Goal: Task Accomplishment & Management: Use online tool/utility

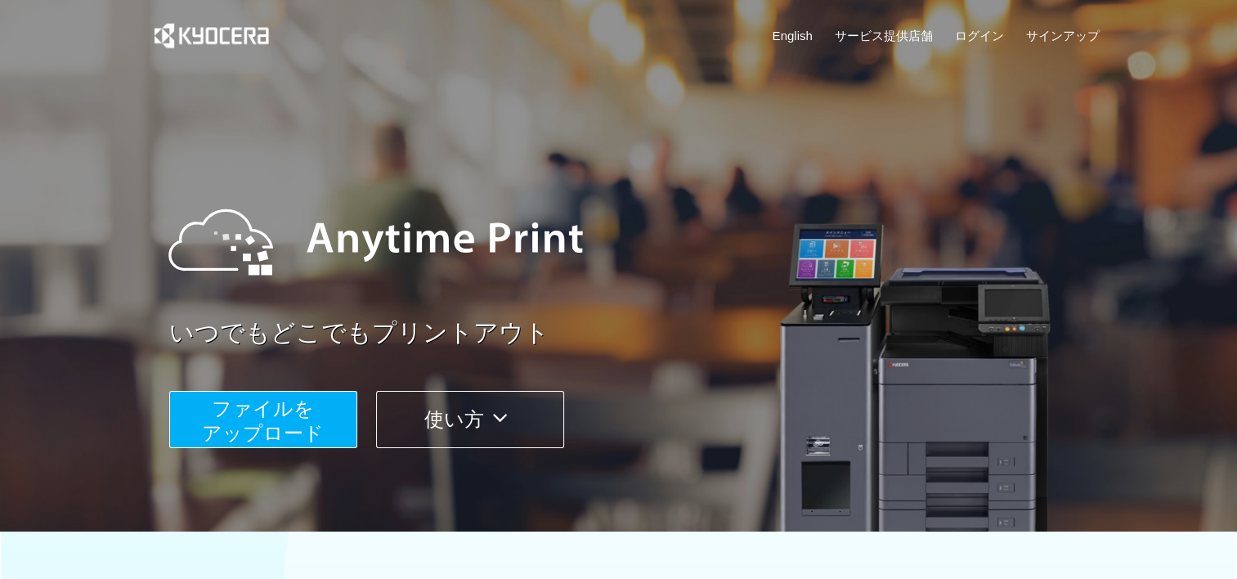
click at [282, 399] on span "ファイルを ​​アップロード" at bounding box center [263, 420] width 122 height 47
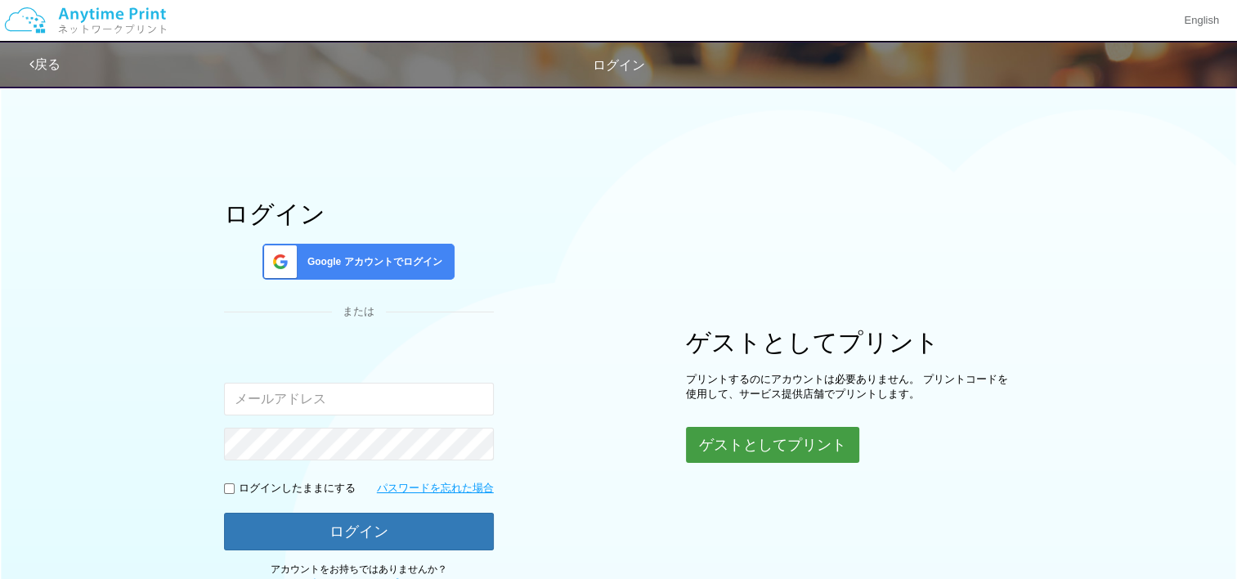
click at [716, 435] on button "ゲストとしてプリント" at bounding box center [772, 445] width 173 height 36
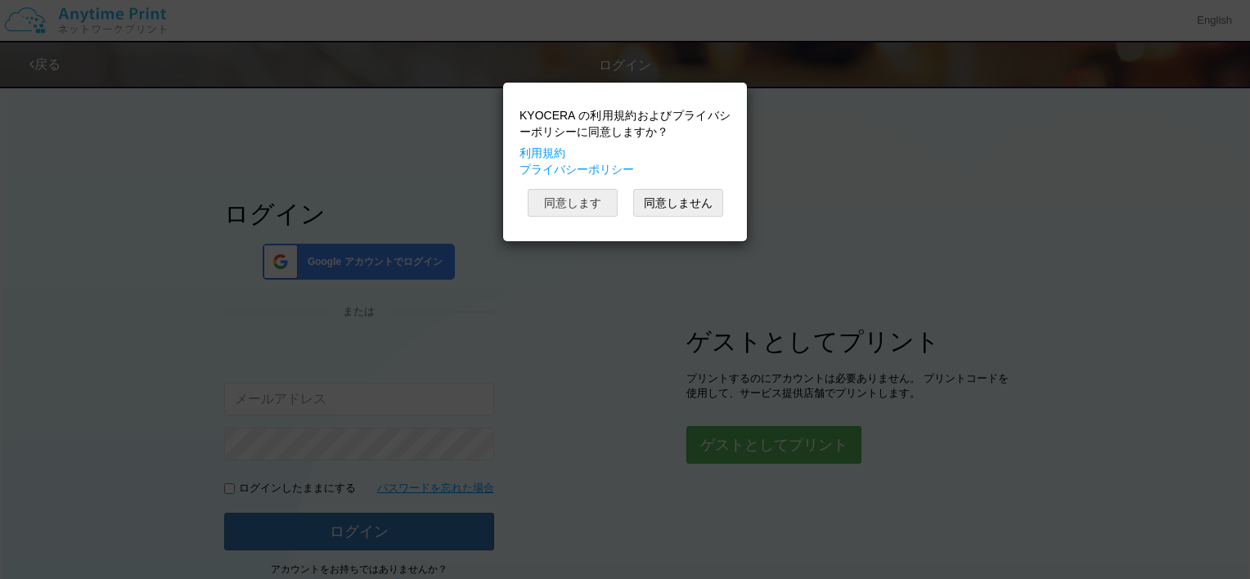
click at [581, 203] on button "同意します" at bounding box center [573, 203] width 90 height 28
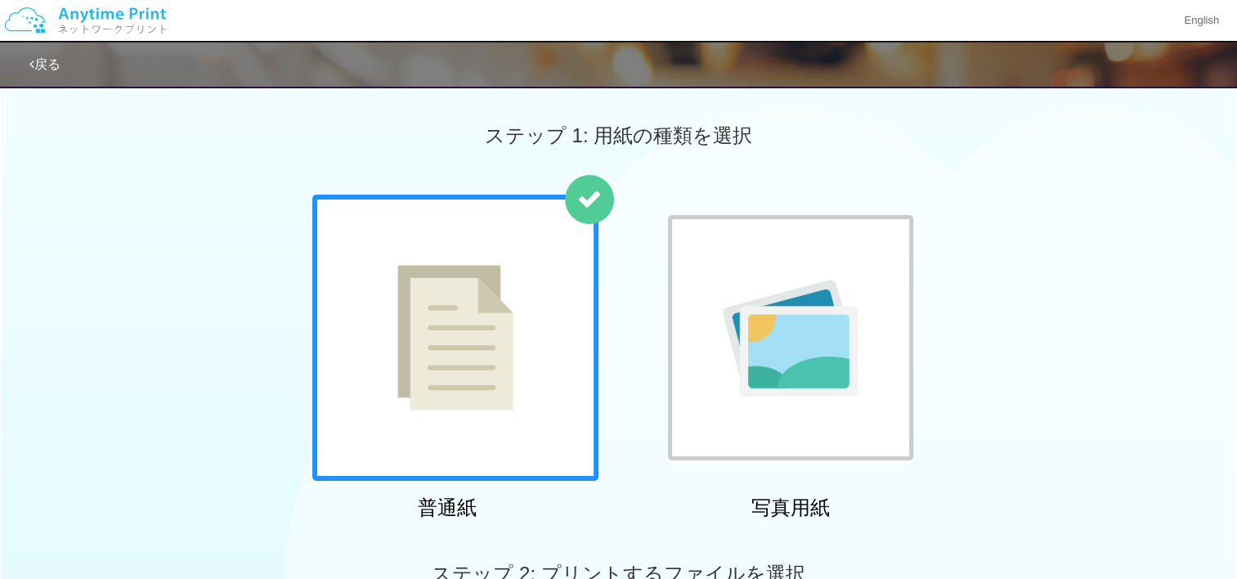
click at [544, 291] on div at bounding box center [455, 338] width 286 height 286
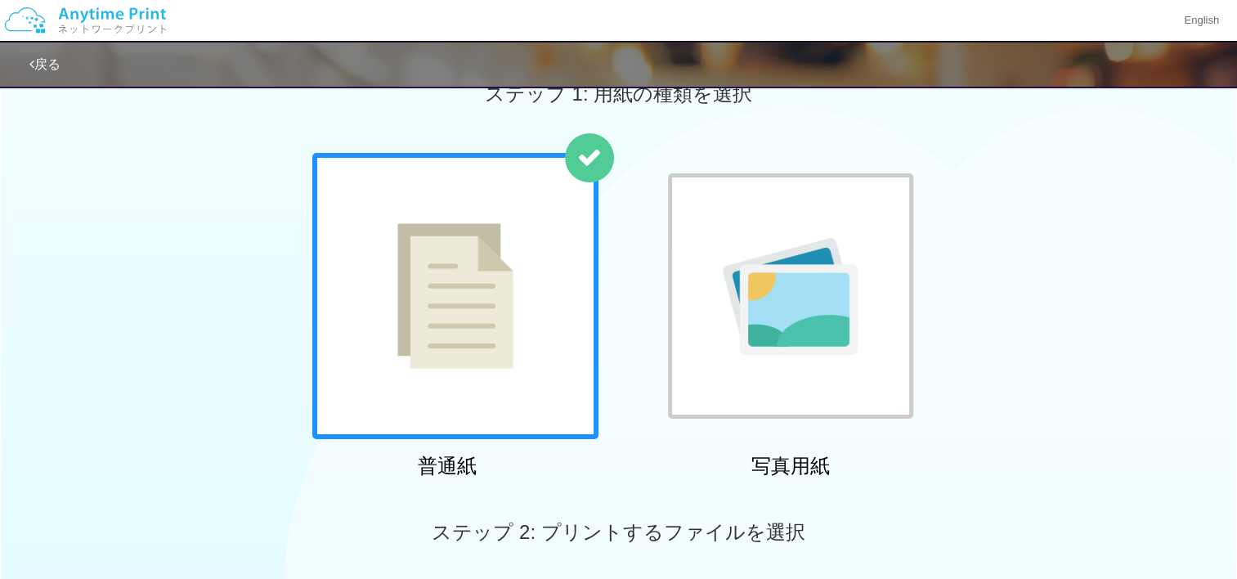
scroll to position [36, 0]
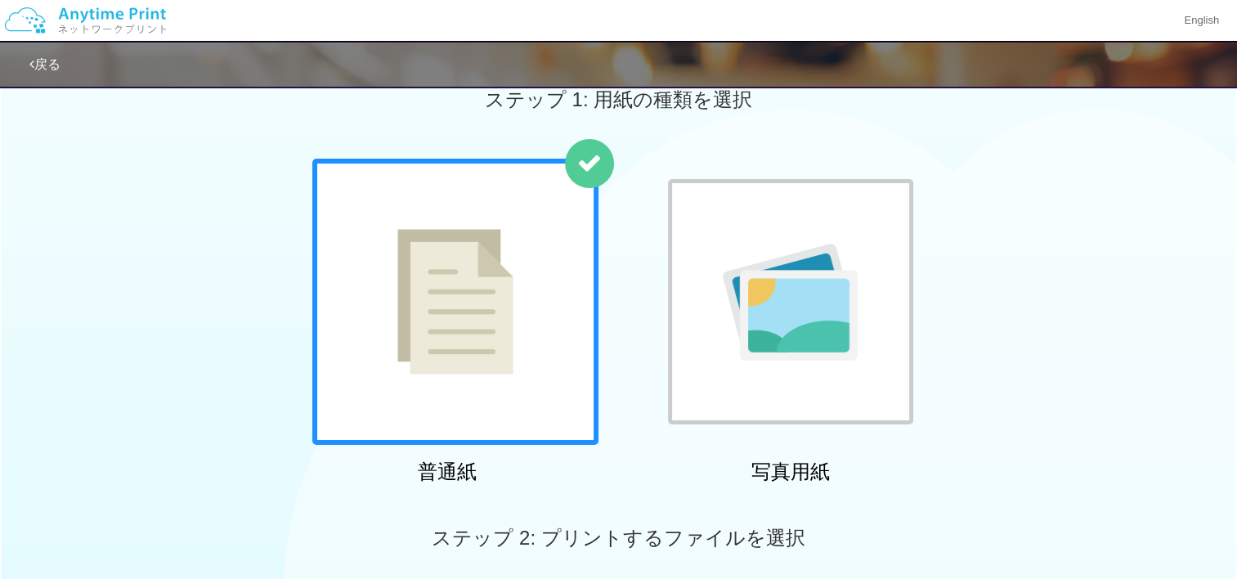
click at [495, 303] on img at bounding box center [455, 302] width 116 height 146
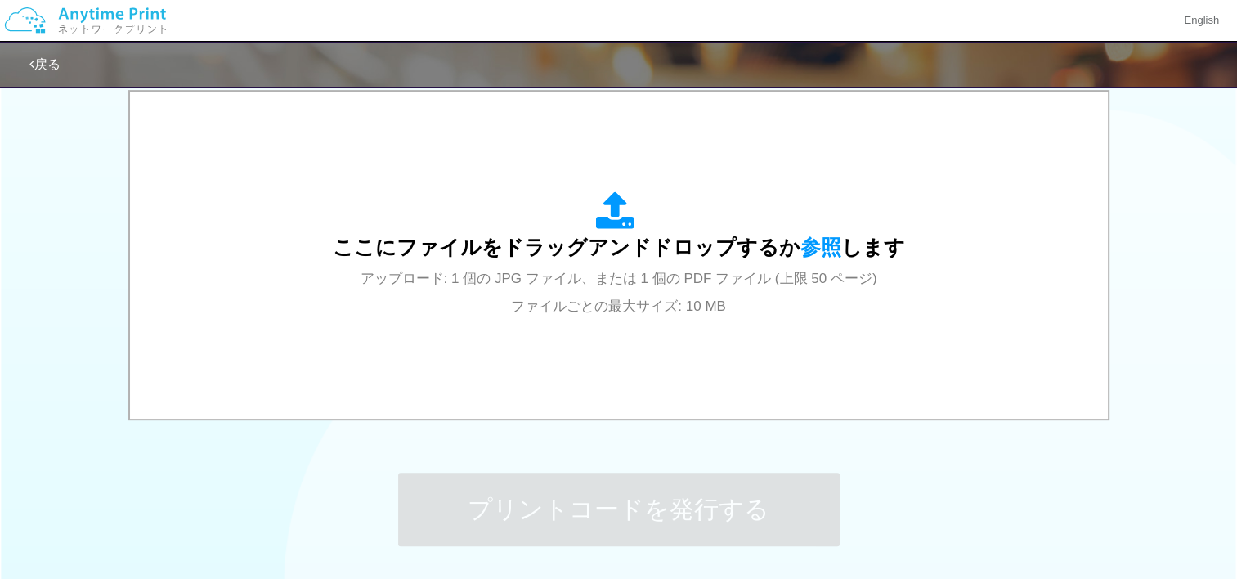
scroll to position [451, 0]
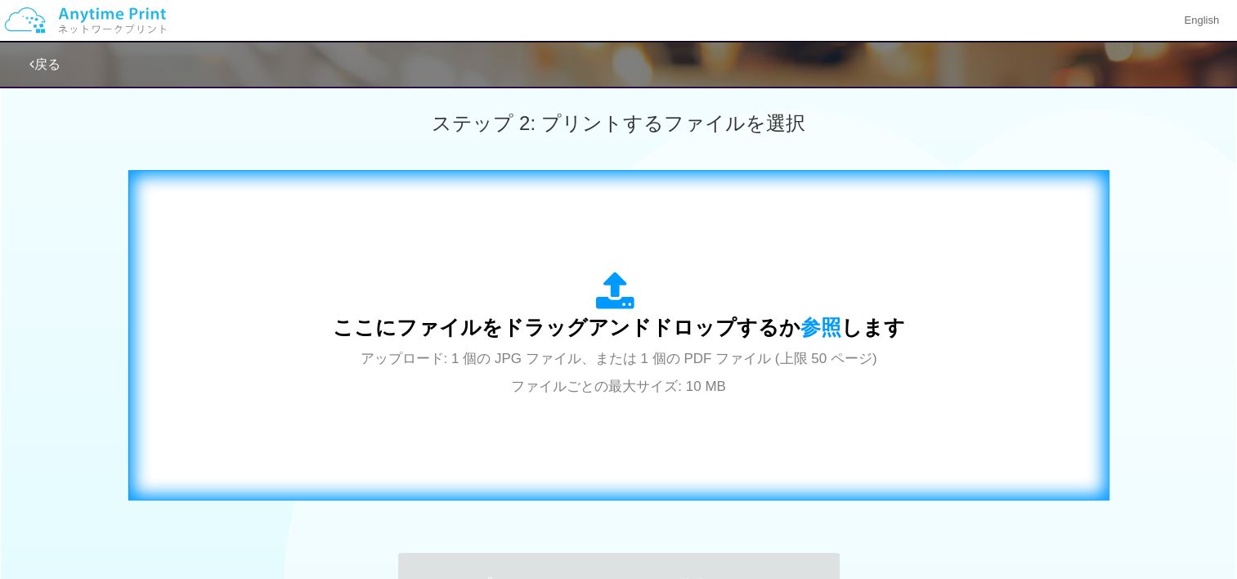
click at [619, 290] on icon at bounding box center [619, 292] width 46 height 41
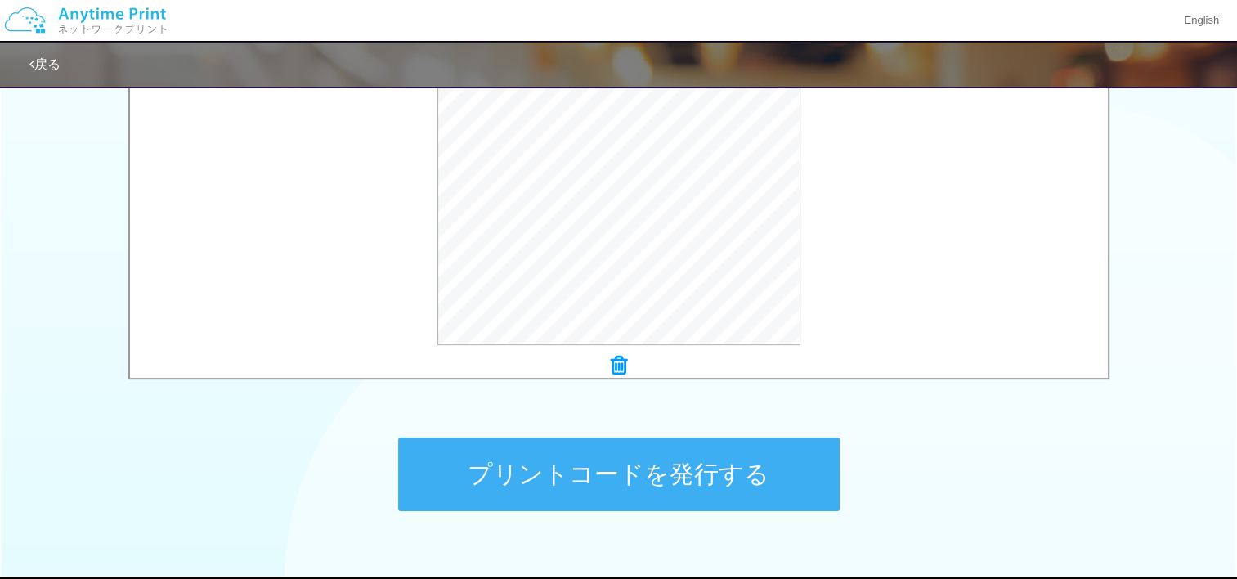
scroll to position [579, 0]
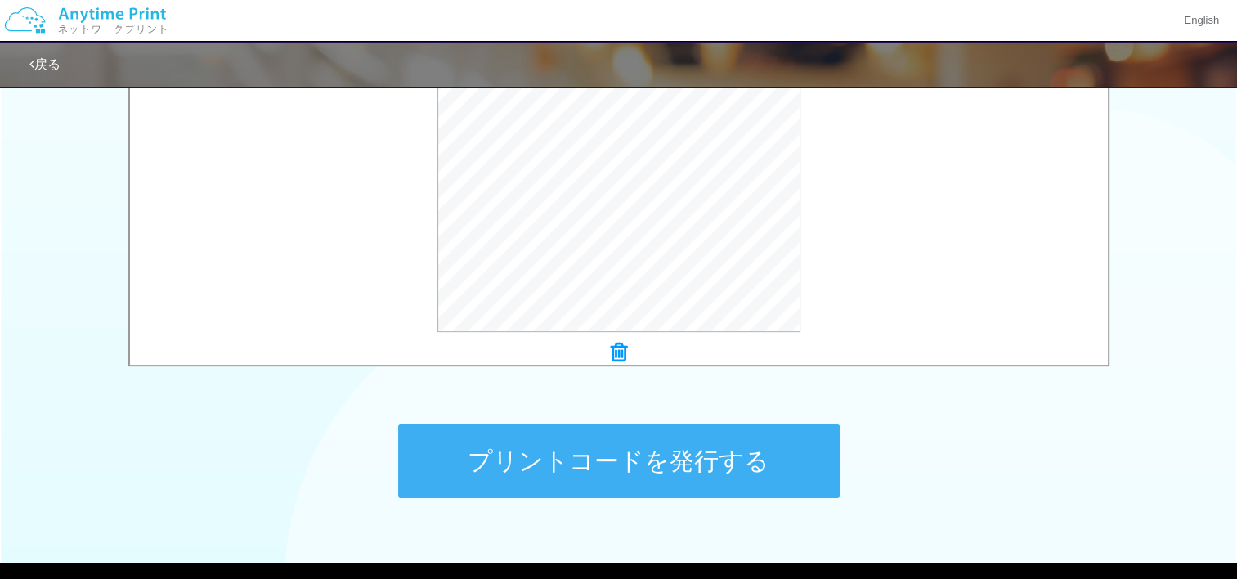
click at [703, 448] on button "プリントコードを発行する" at bounding box center [619, 461] width 442 height 74
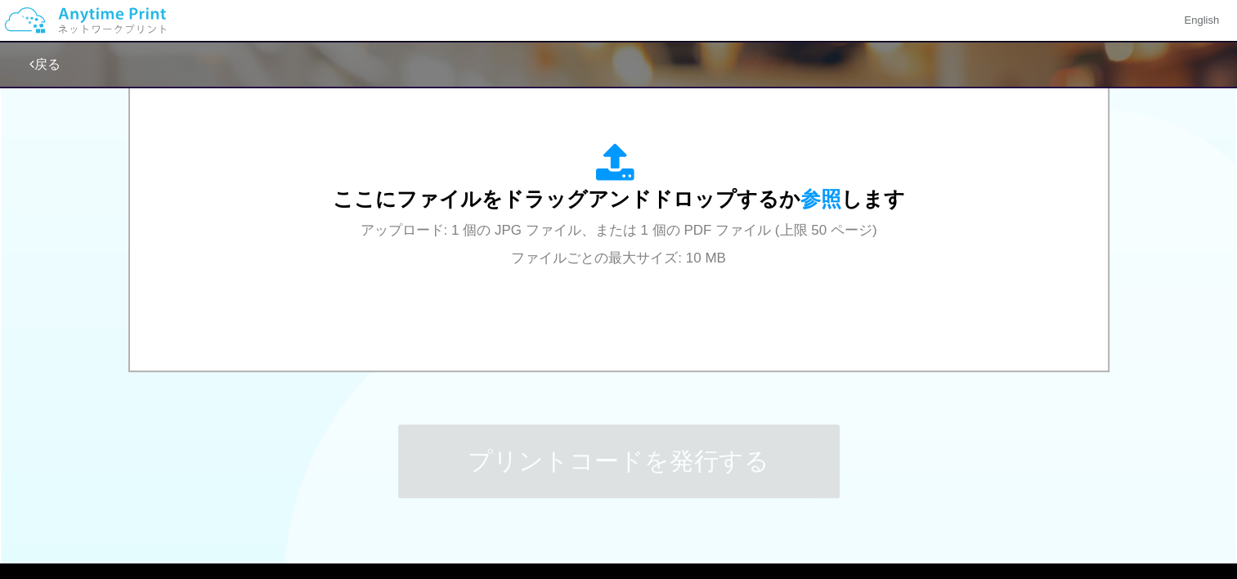
scroll to position [0, 0]
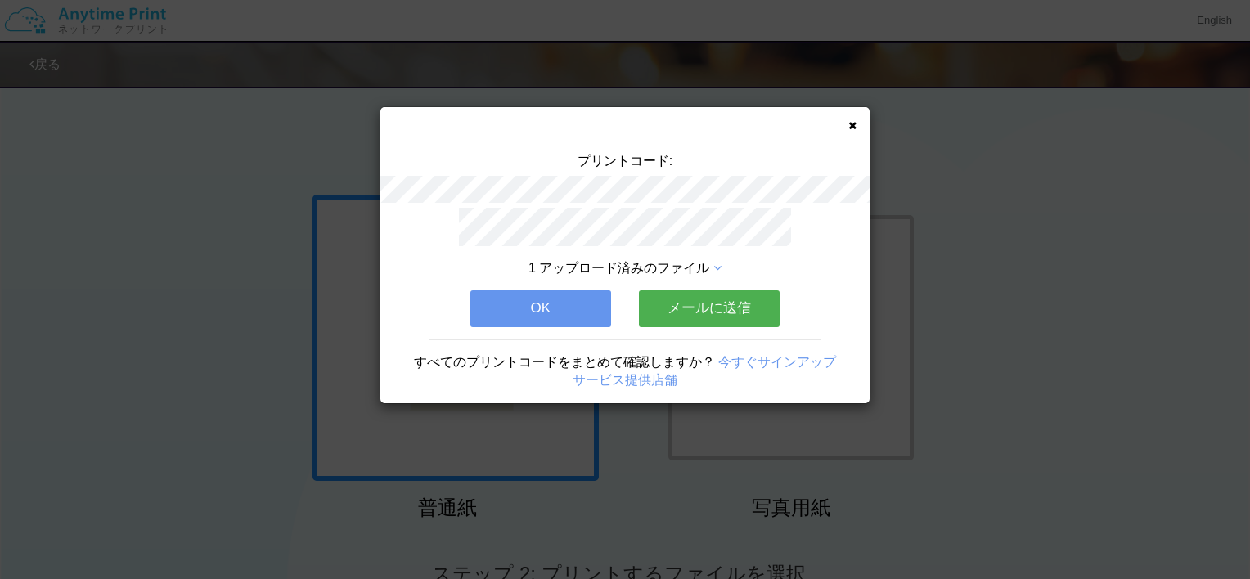
click at [579, 300] on button "OK" at bounding box center [540, 308] width 141 height 36
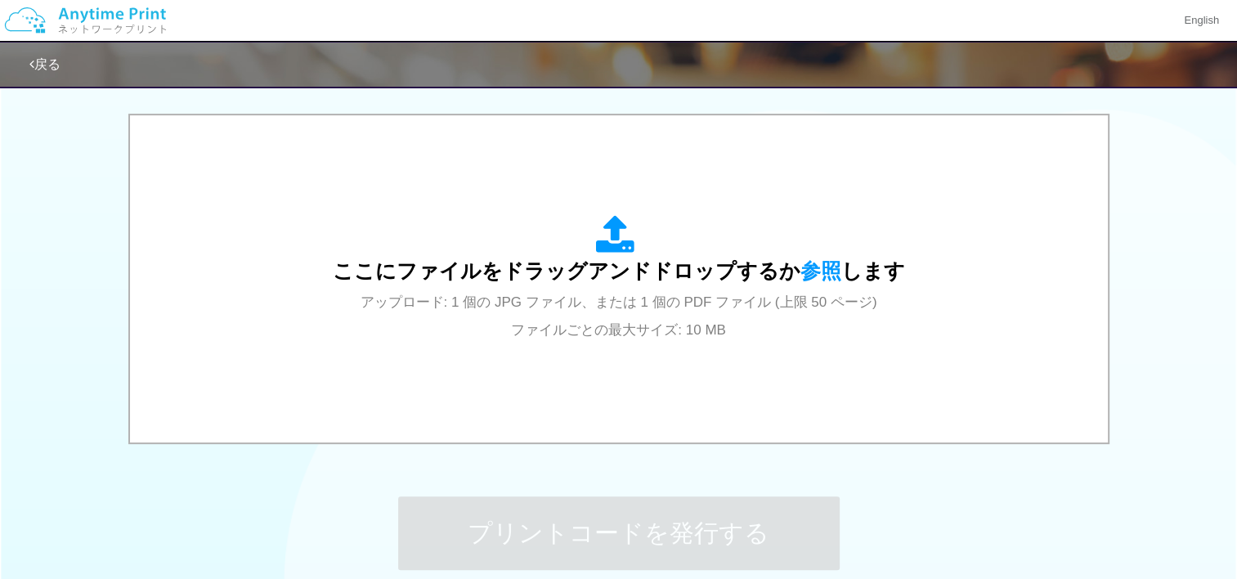
scroll to position [509, 0]
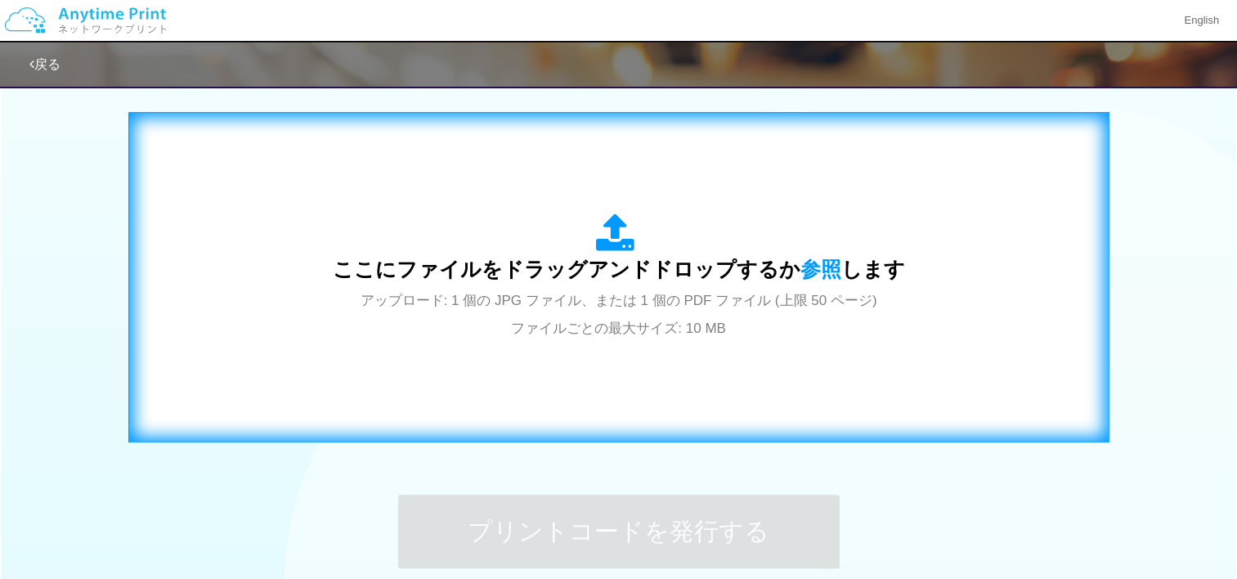
click at [635, 352] on div "ここにファイルをドラッグアンドドロップするか 参照 します アップロード: 1 個の JPG ファイル、または 1 個の PDF ファイル (上限 50 ペー…" at bounding box center [619, 277] width 947 height 296
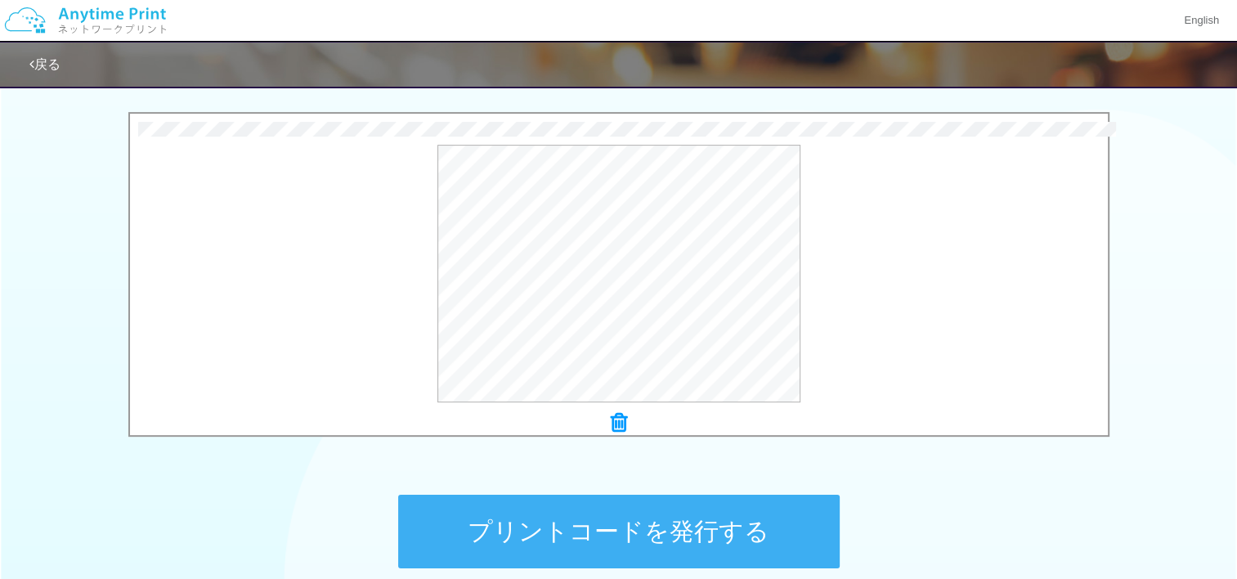
click at [547, 519] on button "プリントコードを発行する" at bounding box center [619, 532] width 442 height 74
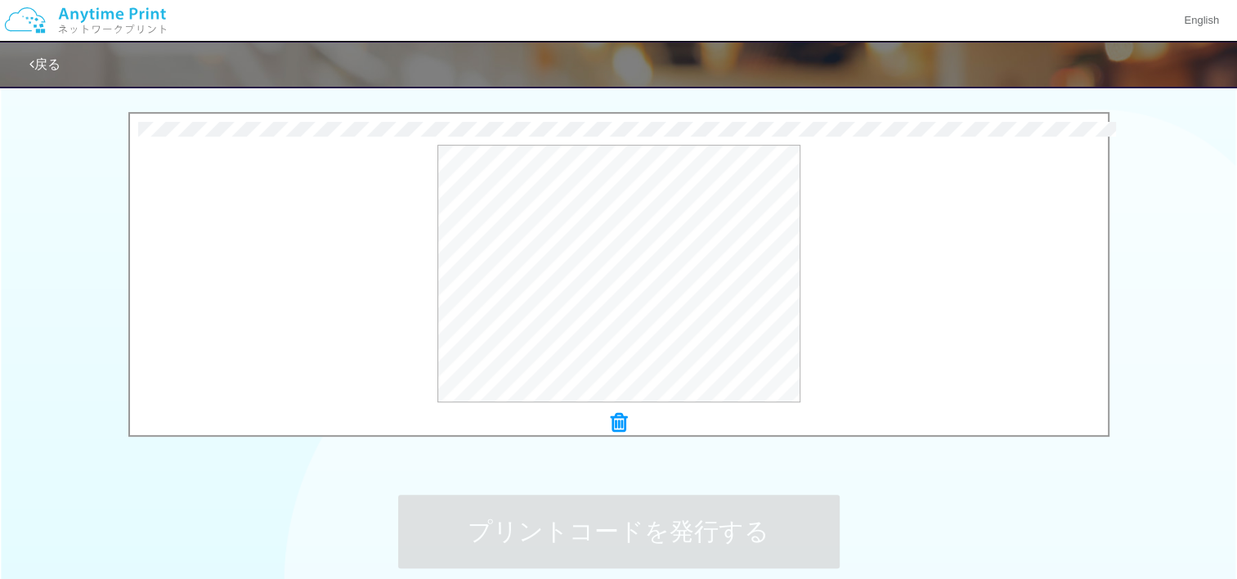
scroll to position [0, 0]
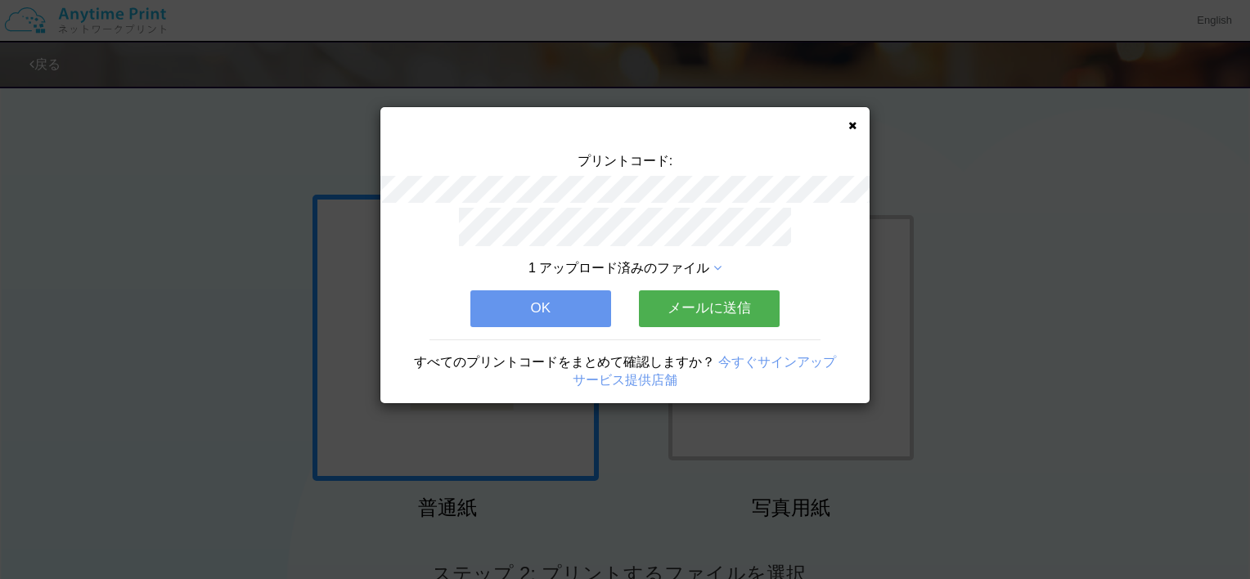
click at [602, 291] on button "OK" at bounding box center [540, 308] width 141 height 36
